Goal: Task Accomplishment & Management: Use online tool/utility

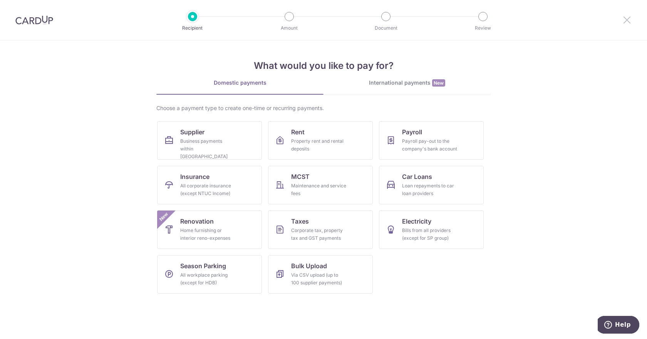
click at [626, 19] on icon at bounding box center [627, 20] width 9 height 10
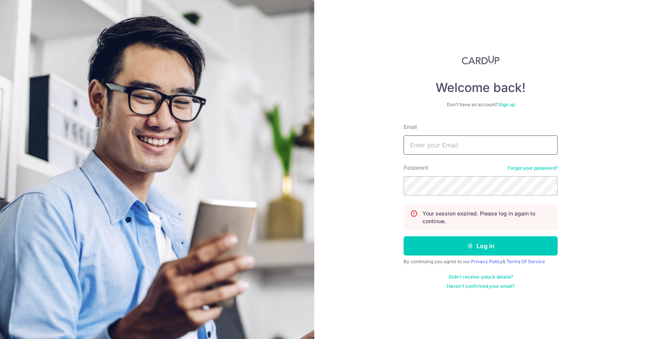
click at [465, 146] on input "Email" at bounding box center [481, 145] width 154 height 19
type input "[EMAIL_ADDRESS][DOMAIN_NAME]"
click at [460, 257] on form "Email sales@evermarch.com.sg Password Forgot your password? Your session expire…" at bounding box center [481, 206] width 154 height 166
click at [460, 256] on form "Email sales@evermarch.com.sg Password Forgot your password? Your session expire…" at bounding box center [481, 206] width 154 height 166
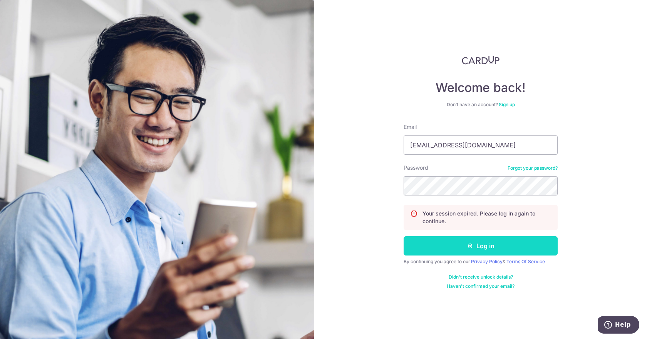
click at [457, 241] on button "Log in" at bounding box center [481, 246] width 154 height 19
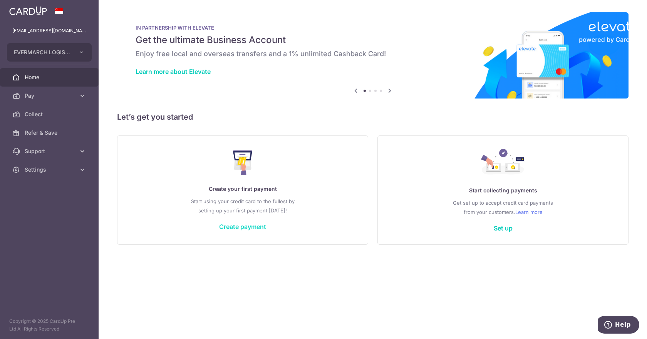
click at [255, 228] on link "Create payment" at bounding box center [242, 227] width 47 height 8
